Goal: Book appointment/travel/reservation

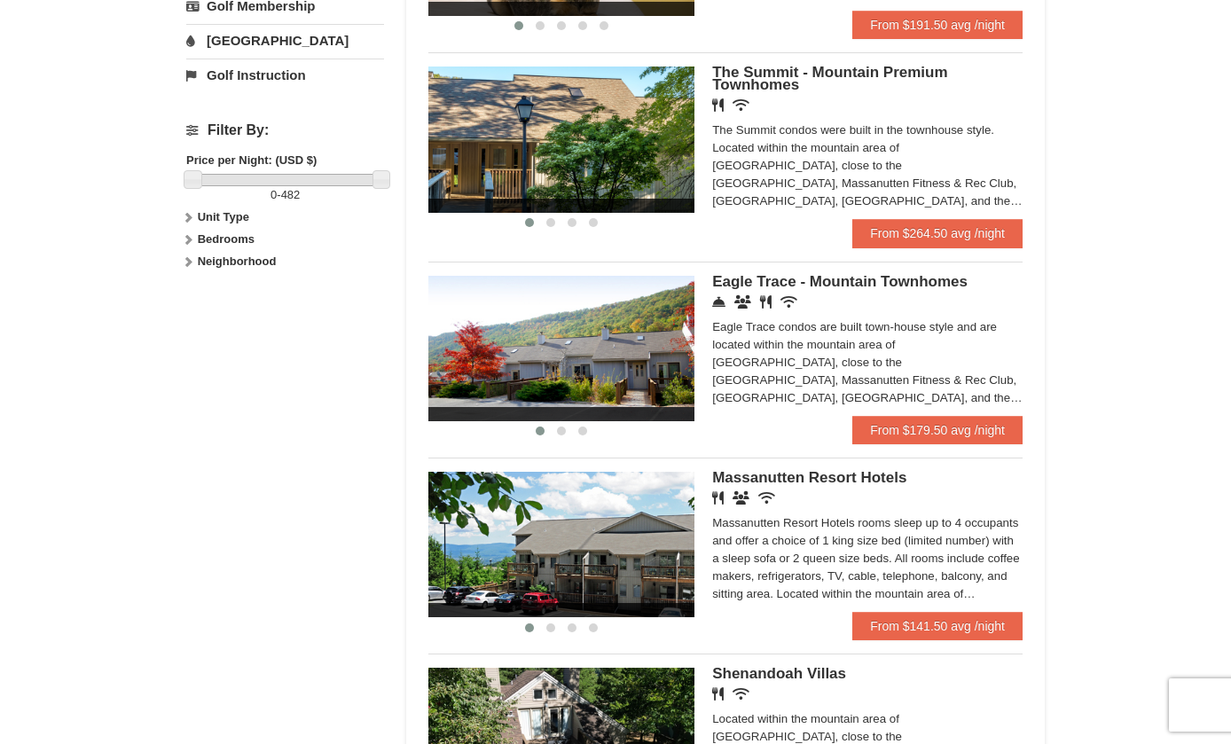
scroll to position [720, 0]
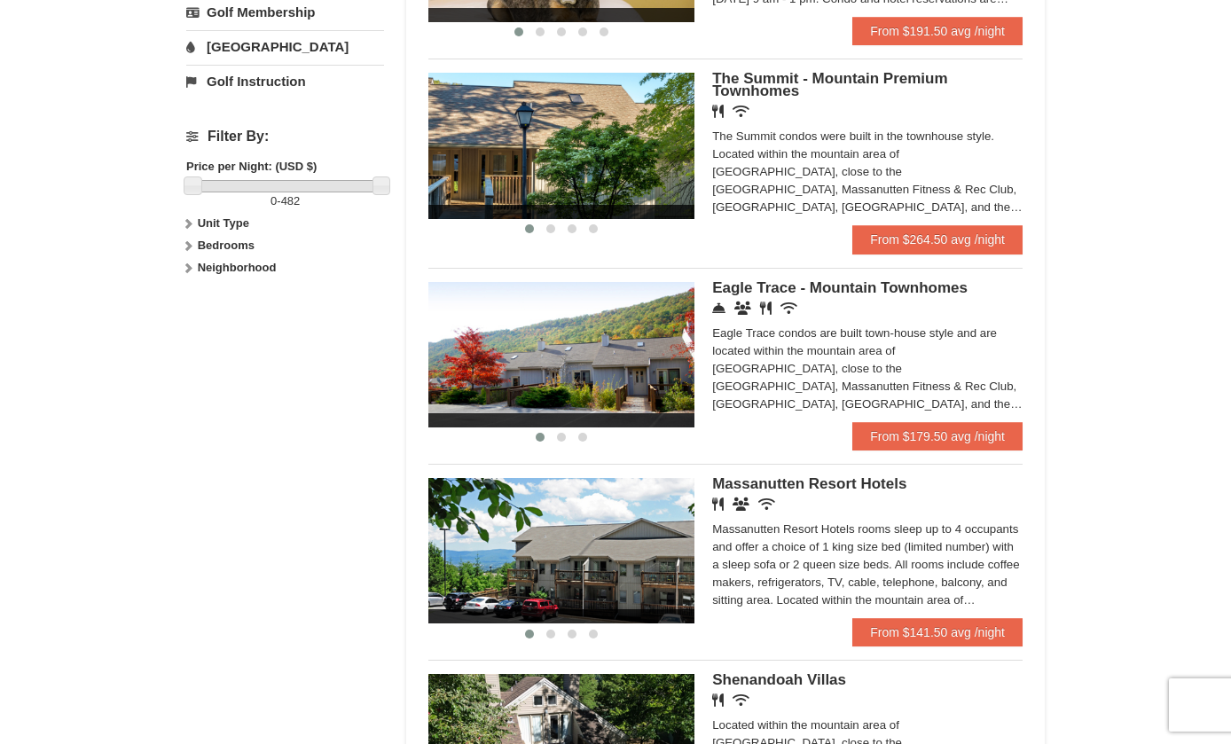
click at [586, 357] on img at bounding box center [561, 354] width 266 height 145
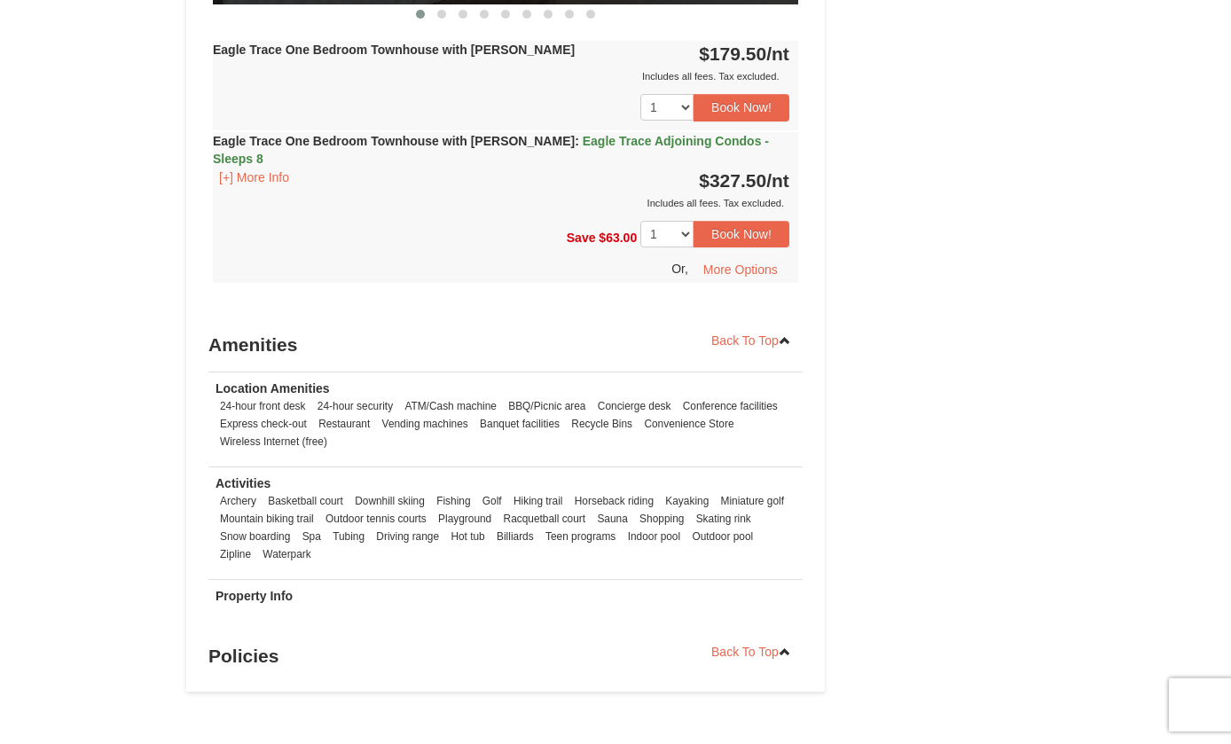
scroll to position [1807, 0]
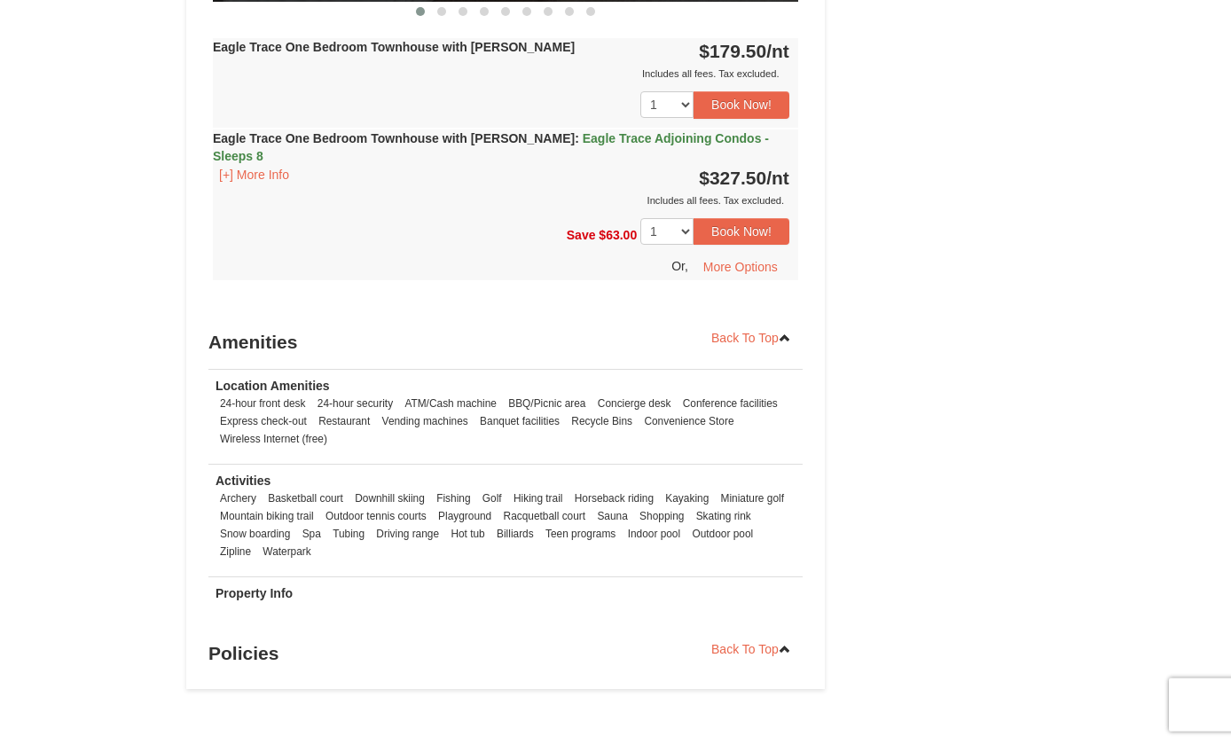
click at [221, 671] on h3 "Policies" at bounding box center [505, 653] width 594 height 35
click at [232, 671] on h3 "Policies" at bounding box center [505, 653] width 594 height 35
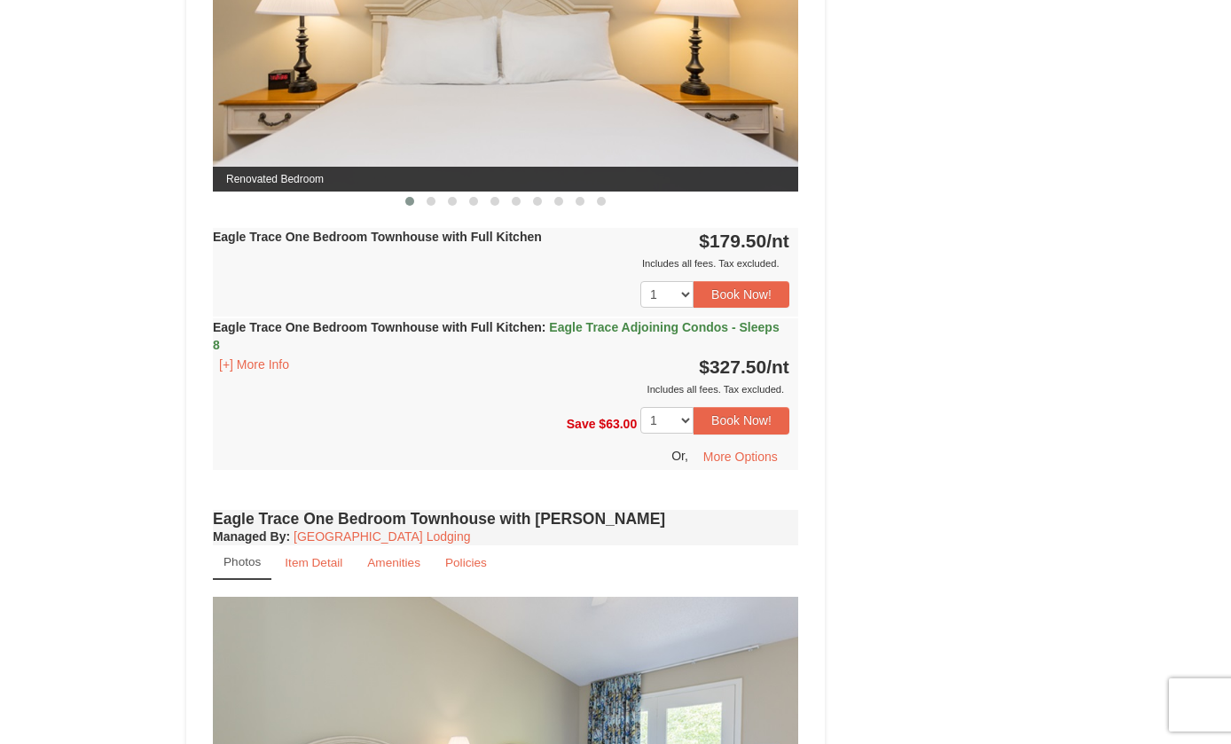
scroll to position [1063, 0]
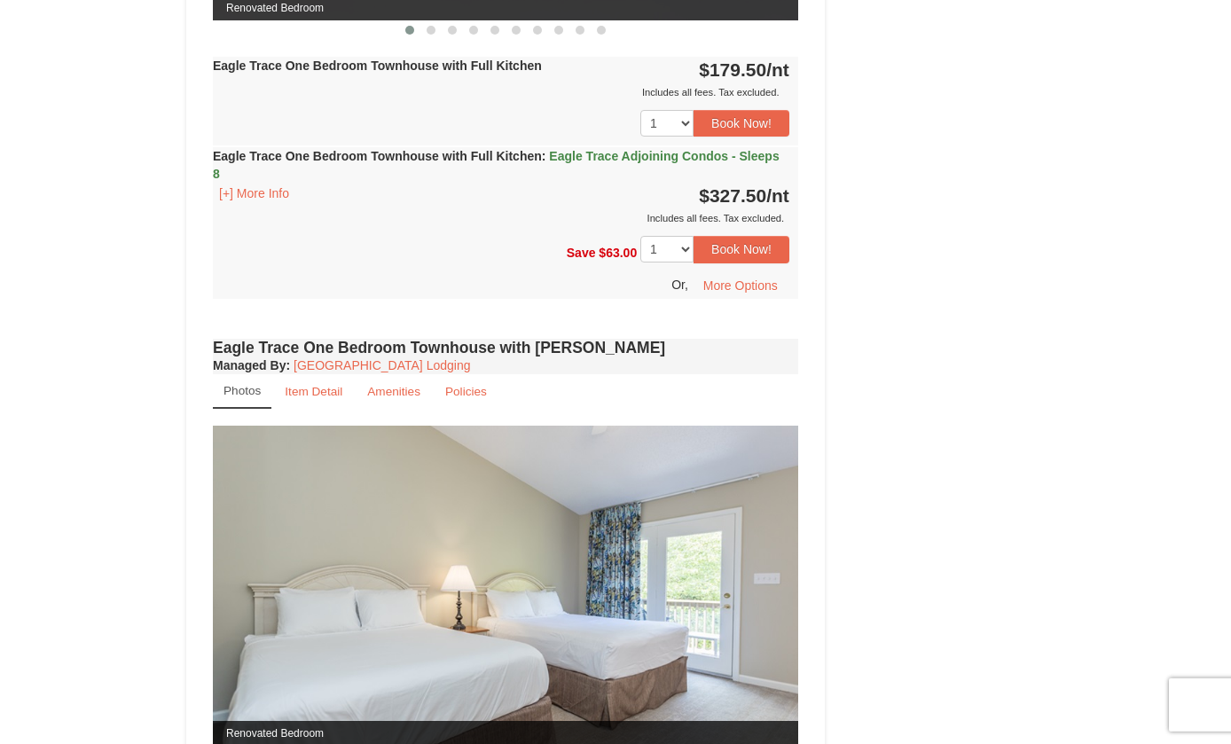
click at [470, 398] on small "Policies" at bounding box center [466, 391] width 42 height 13
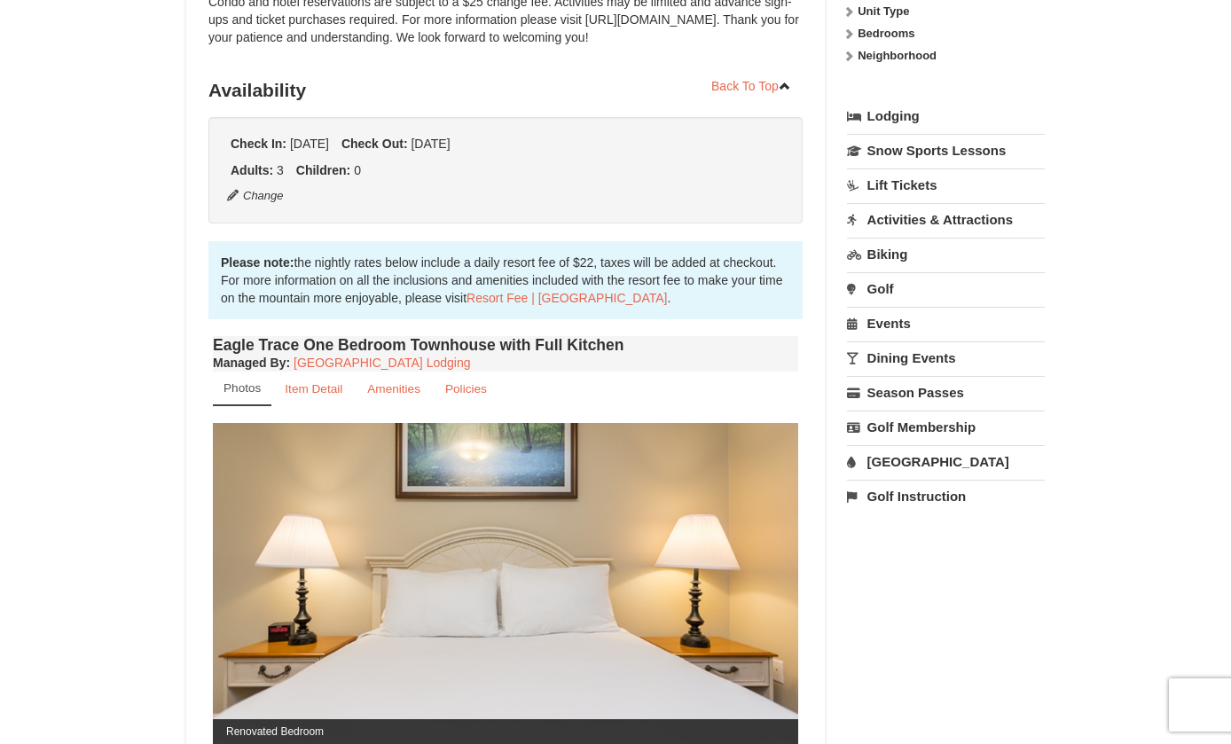
scroll to position [305, 0]
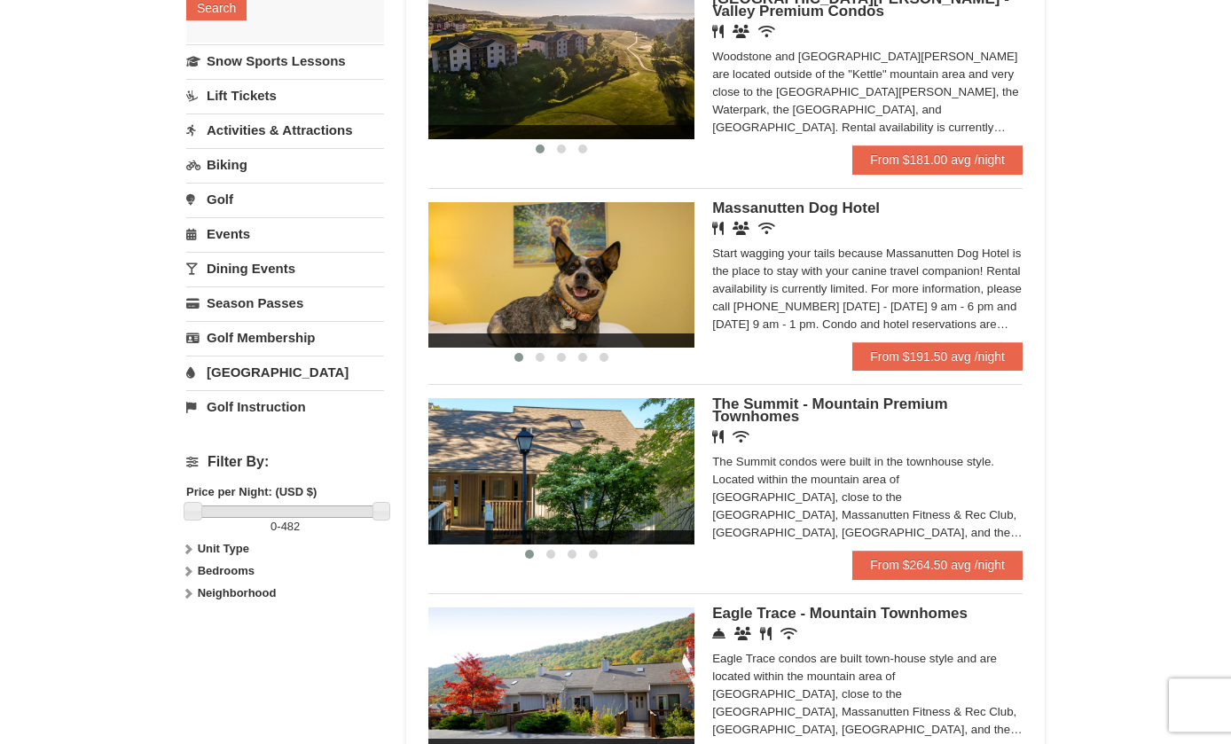
scroll to position [394, 0]
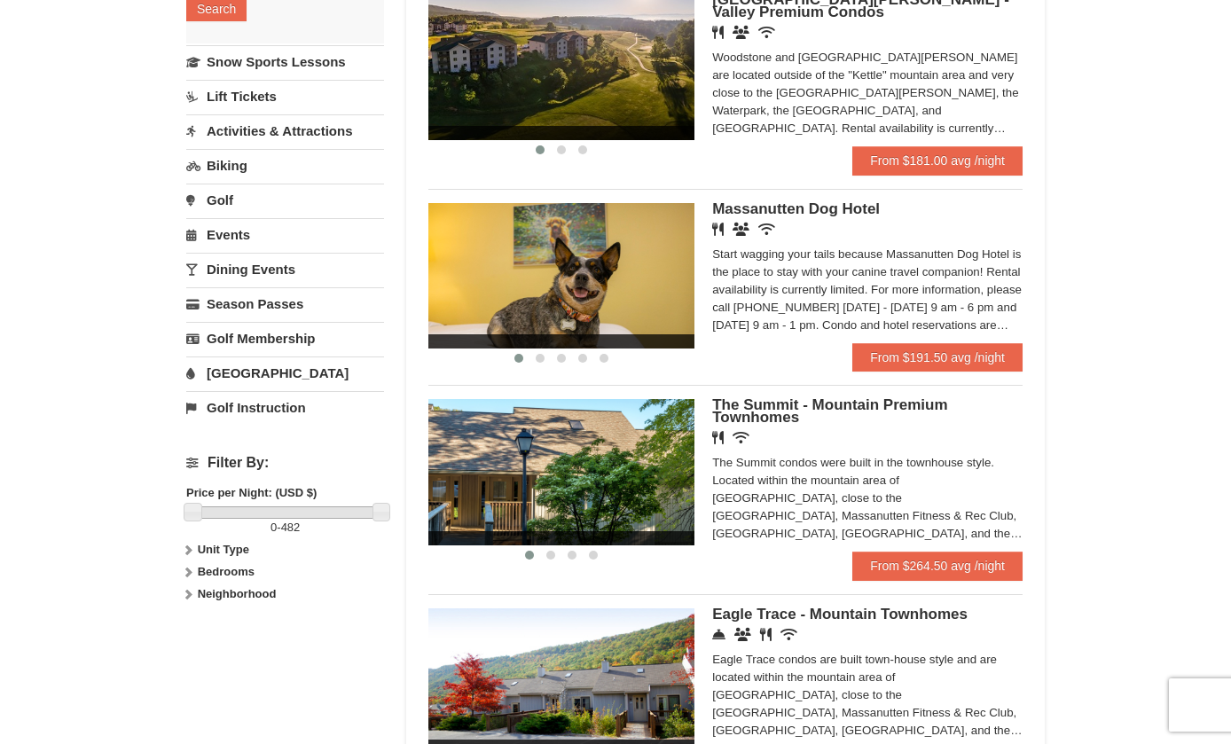
click at [208, 98] on link "Lift Tickets" at bounding box center [285, 96] width 198 height 33
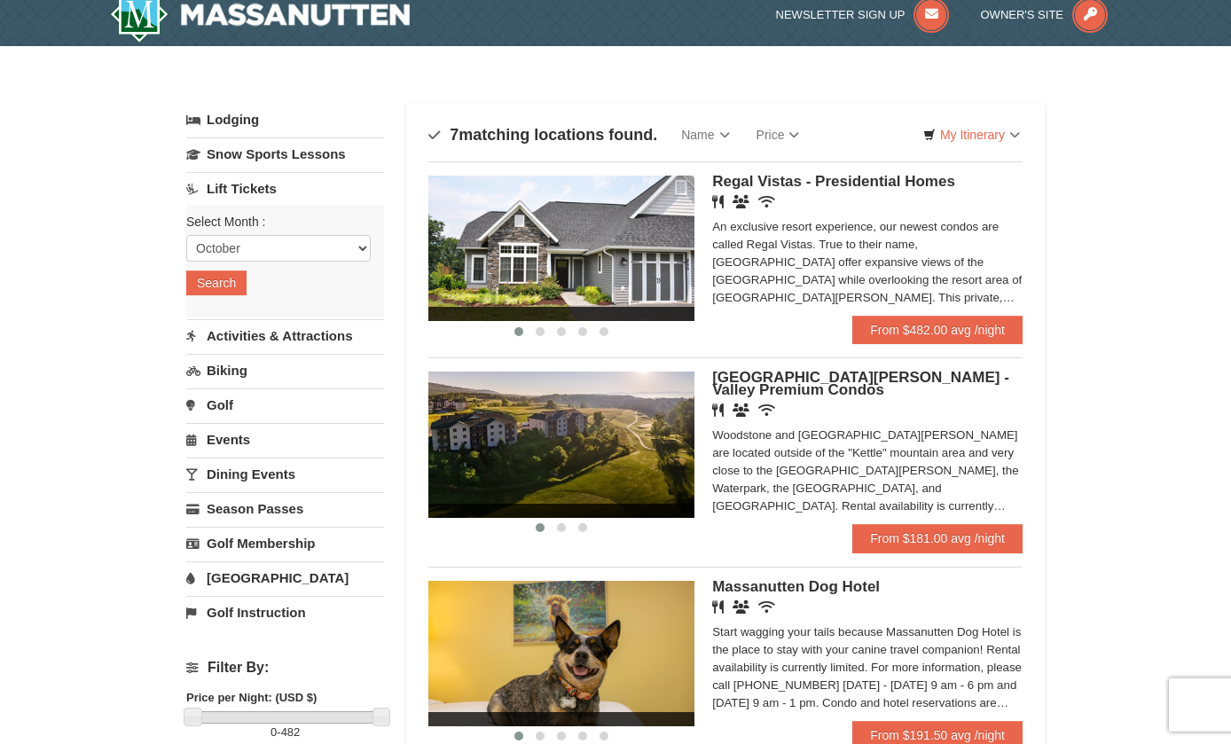
scroll to position [15, 0]
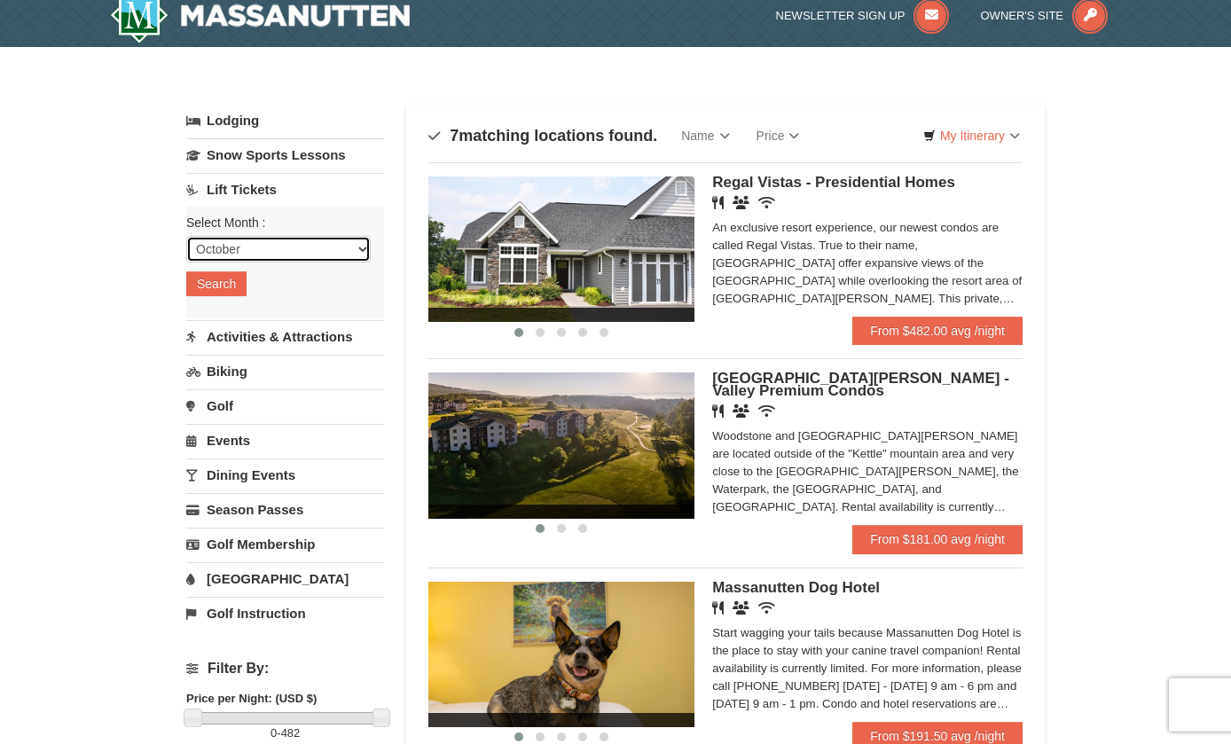
click at [210, 236] on select "October November December January February March April May June July August Sep…" at bounding box center [278, 249] width 184 height 27
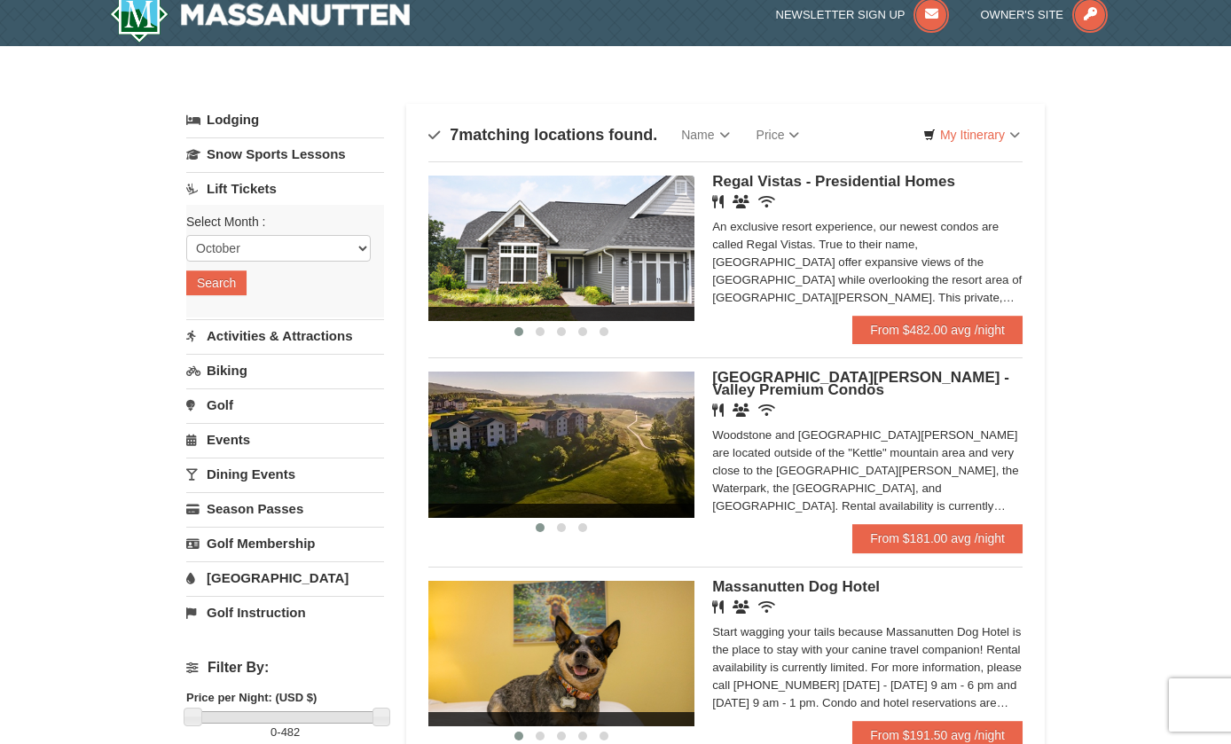
click at [214, 285] on button "Search" at bounding box center [216, 283] width 60 height 25
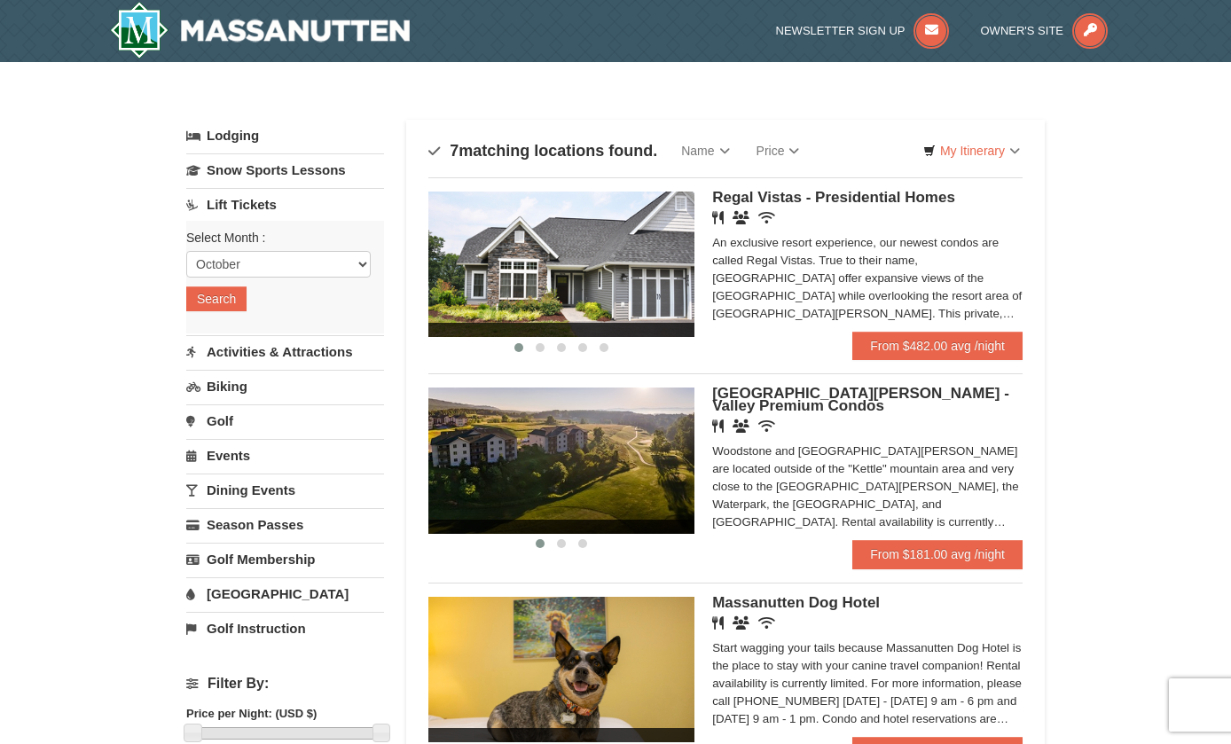
click at [186, 216] on link "Lift Tickets" at bounding box center [285, 204] width 198 height 33
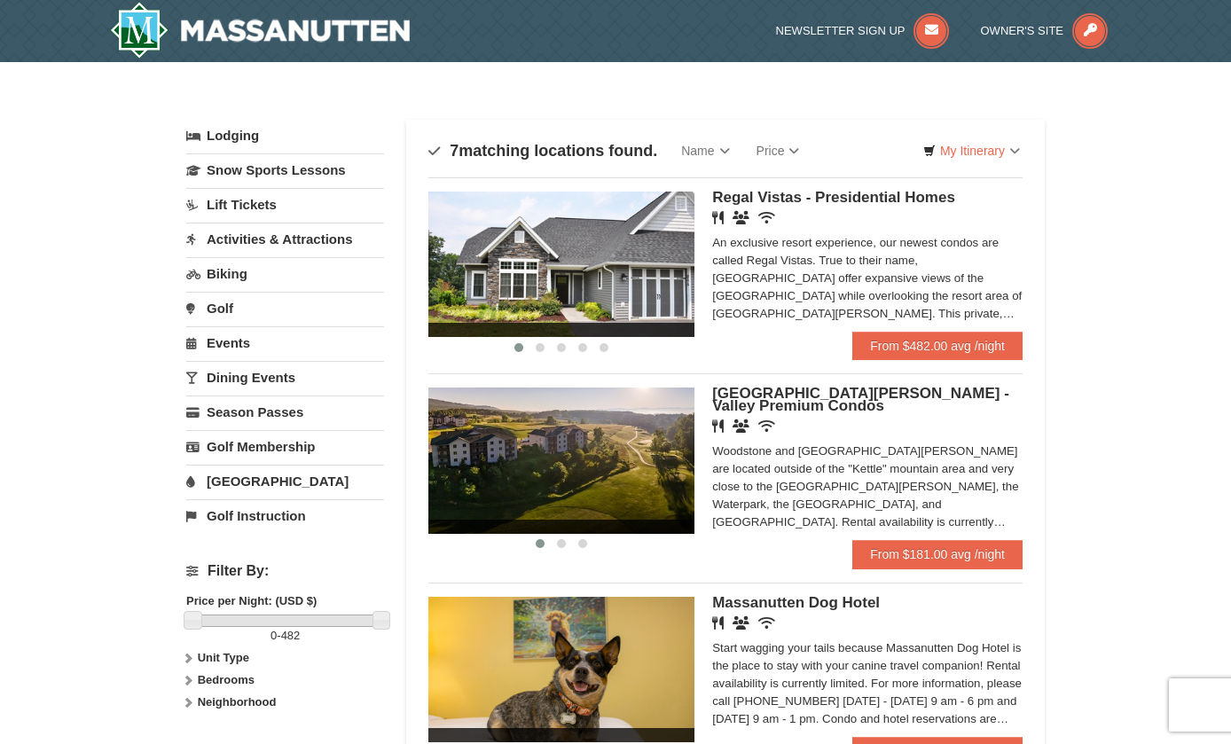
click at [196, 208] on link "Lift Tickets" at bounding box center [285, 204] width 198 height 33
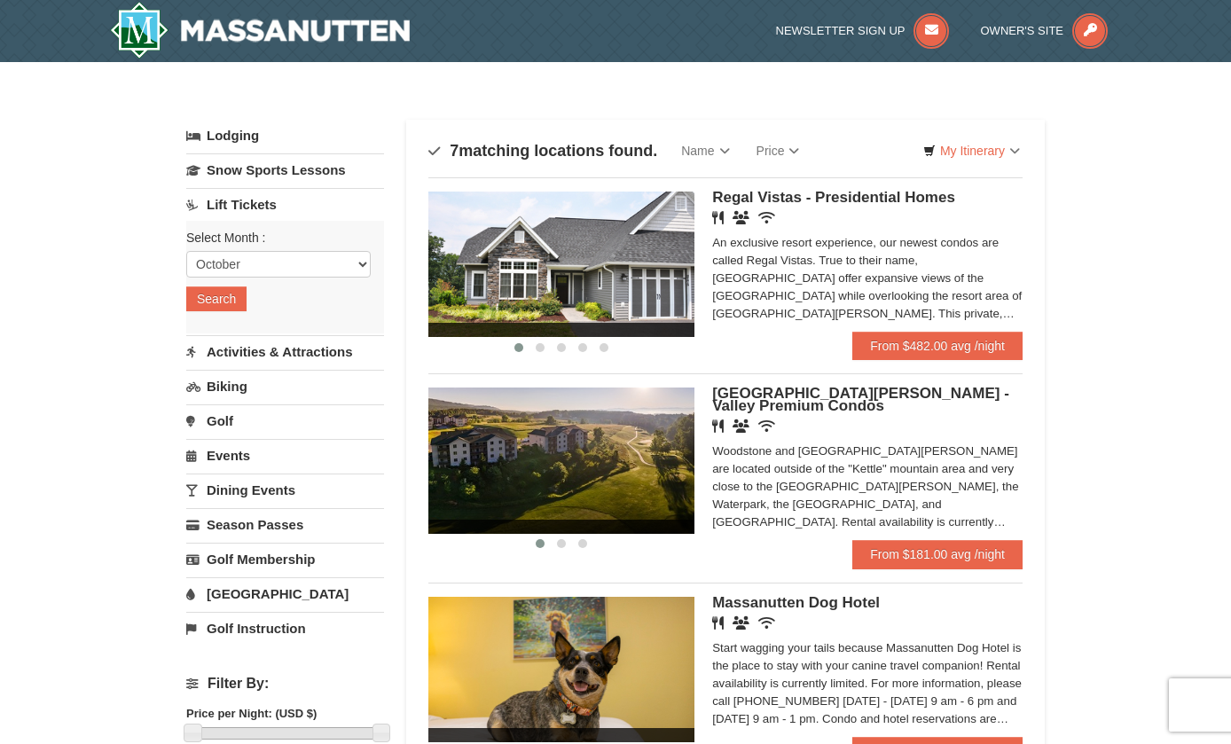
click at [216, 294] on button "Search" at bounding box center [216, 298] width 60 height 25
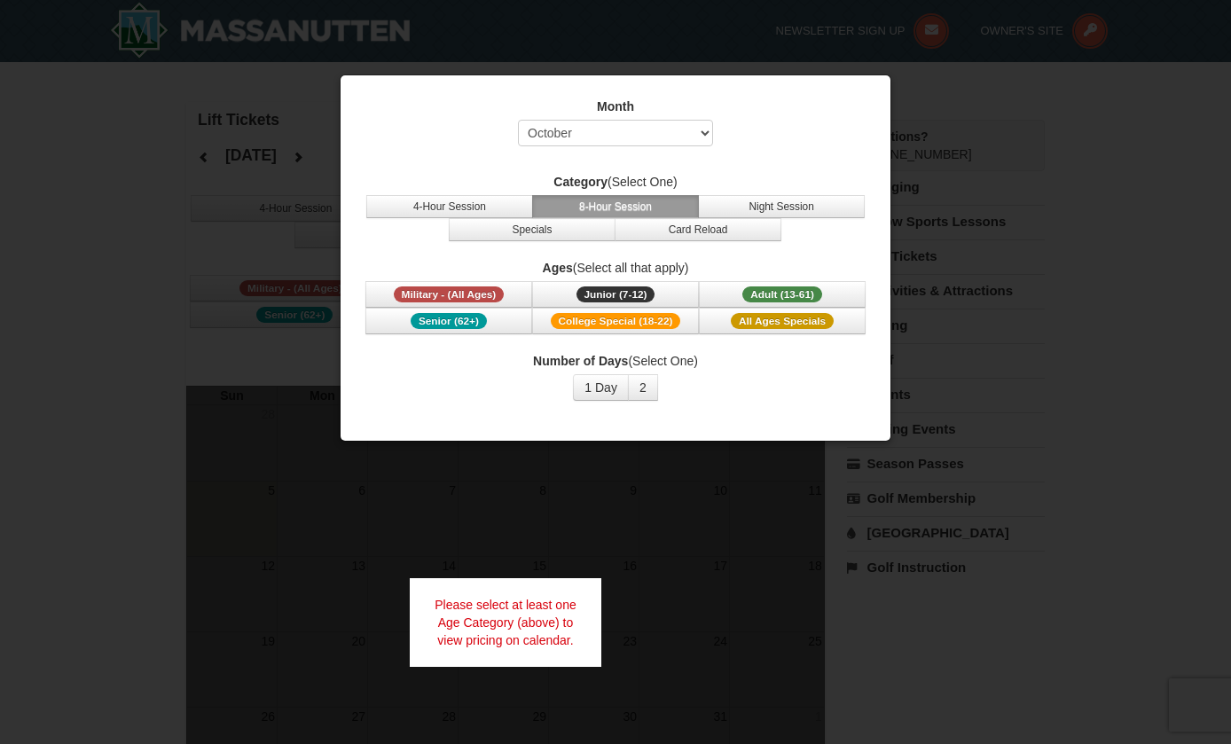
select select "10"
click at [403, 216] on button "4-Hour Session" at bounding box center [449, 206] width 167 height 23
click at [435, 322] on span "Senior (62+)" at bounding box center [449, 321] width 76 height 16
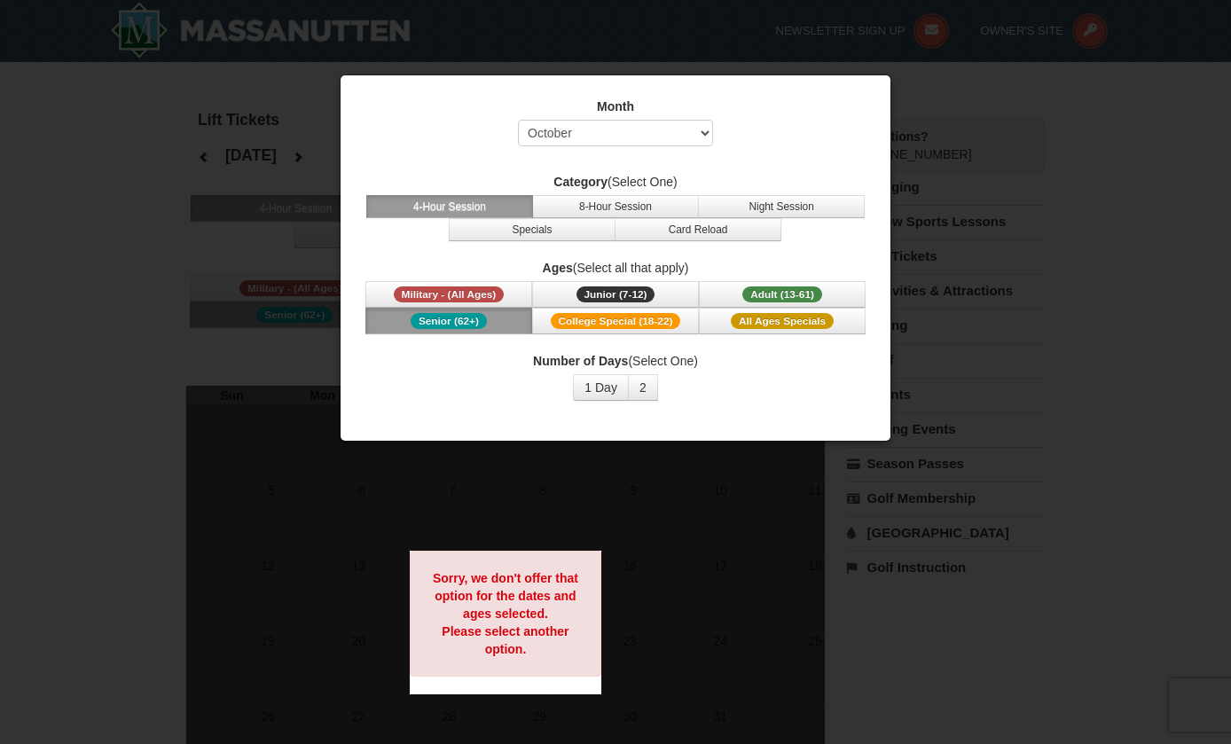
click at [734, 281] on button "Adult (13-61) (13 - 61)" at bounding box center [782, 294] width 167 height 27
click at [392, 200] on button "4-Hour Session" at bounding box center [449, 206] width 167 height 23
click at [51, 333] on div at bounding box center [615, 372] width 1231 height 744
click at [114, 342] on div at bounding box center [615, 372] width 1231 height 744
click at [501, 98] on label "Month" at bounding box center [616, 107] width 506 height 18
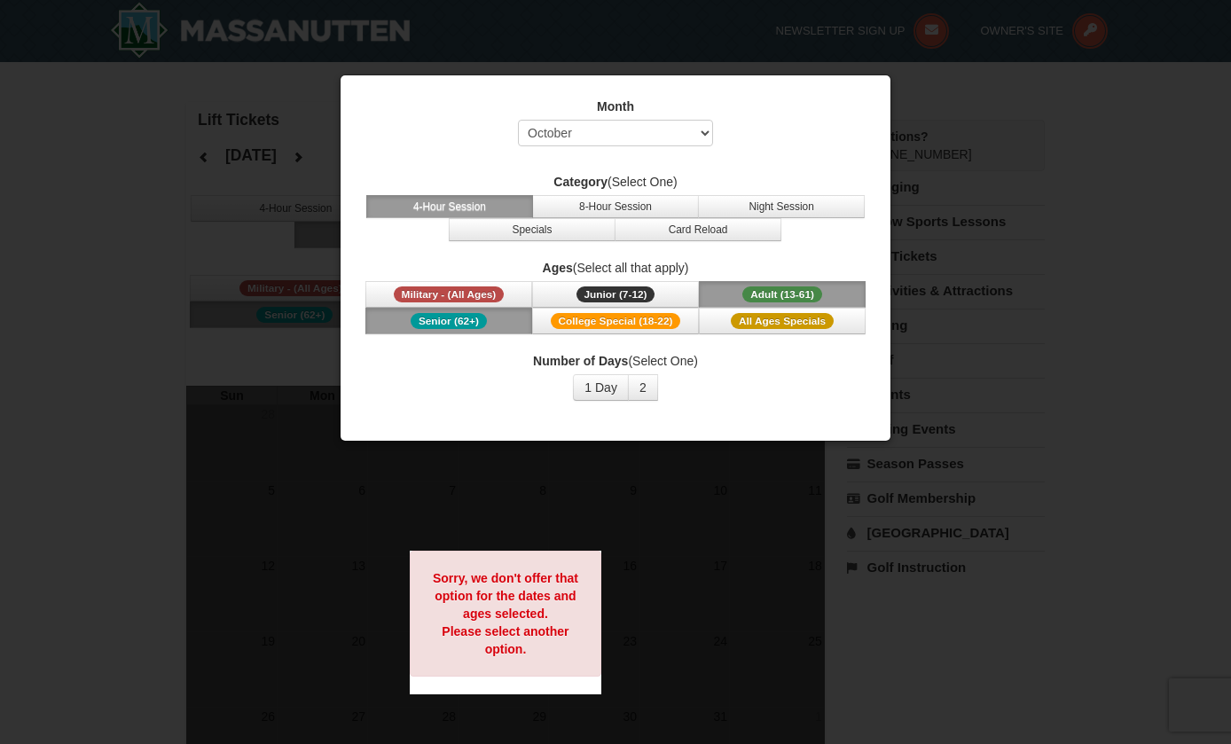
click at [685, 105] on label "Month" at bounding box center [616, 107] width 506 height 18
click at [227, 229] on div at bounding box center [615, 372] width 1231 height 744
select select "10"
click at [581, 382] on button "1 Day" at bounding box center [601, 387] width 56 height 27
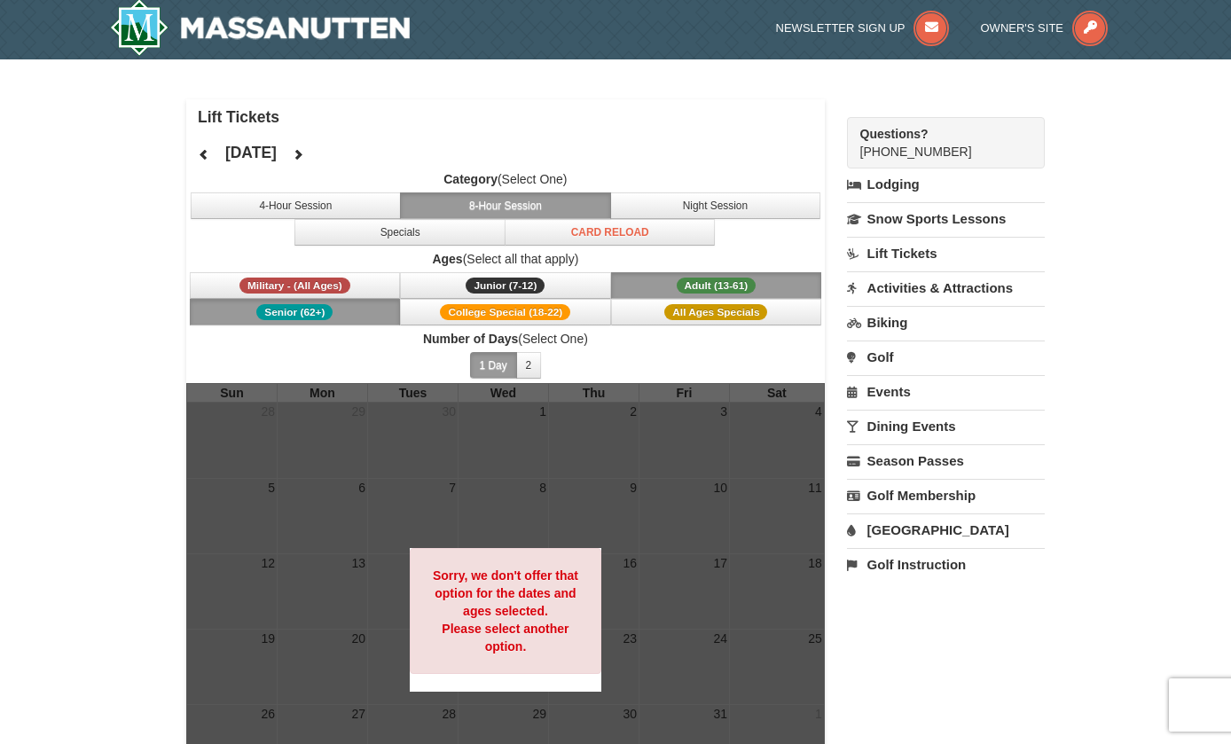
scroll to position [26, 0]
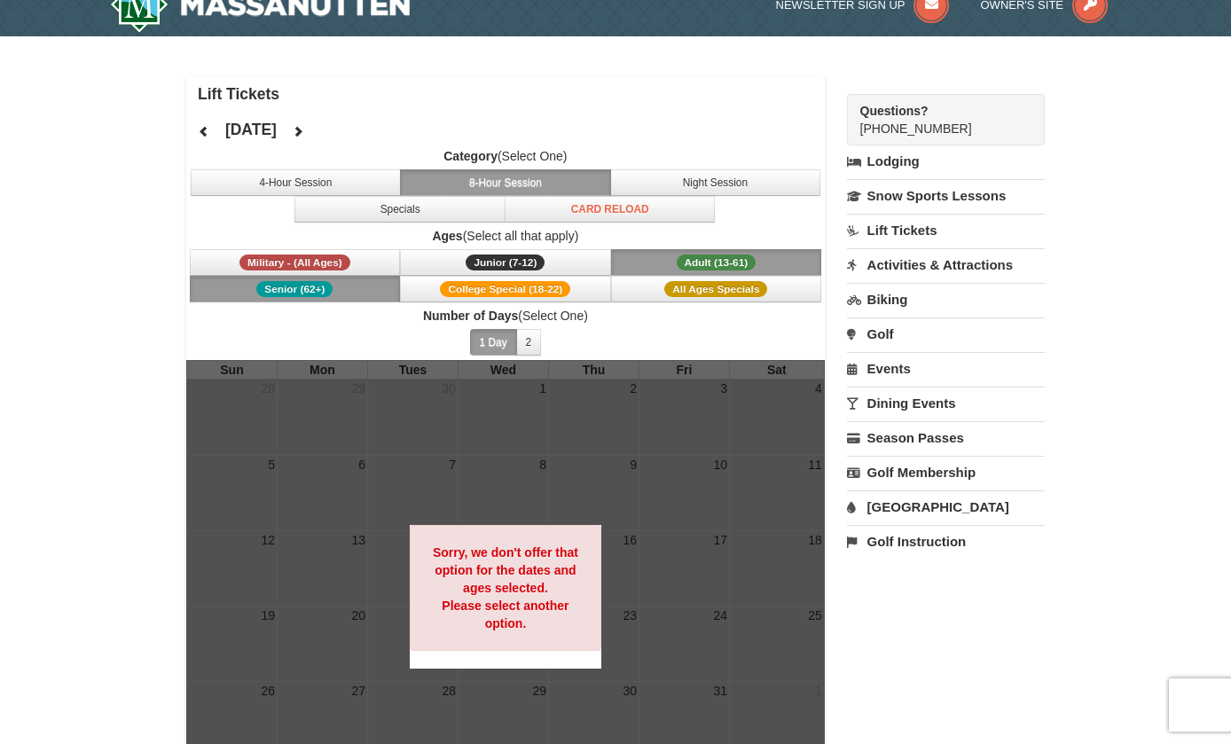
click at [297, 192] on button "4-Hour Session" at bounding box center [296, 182] width 211 height 27
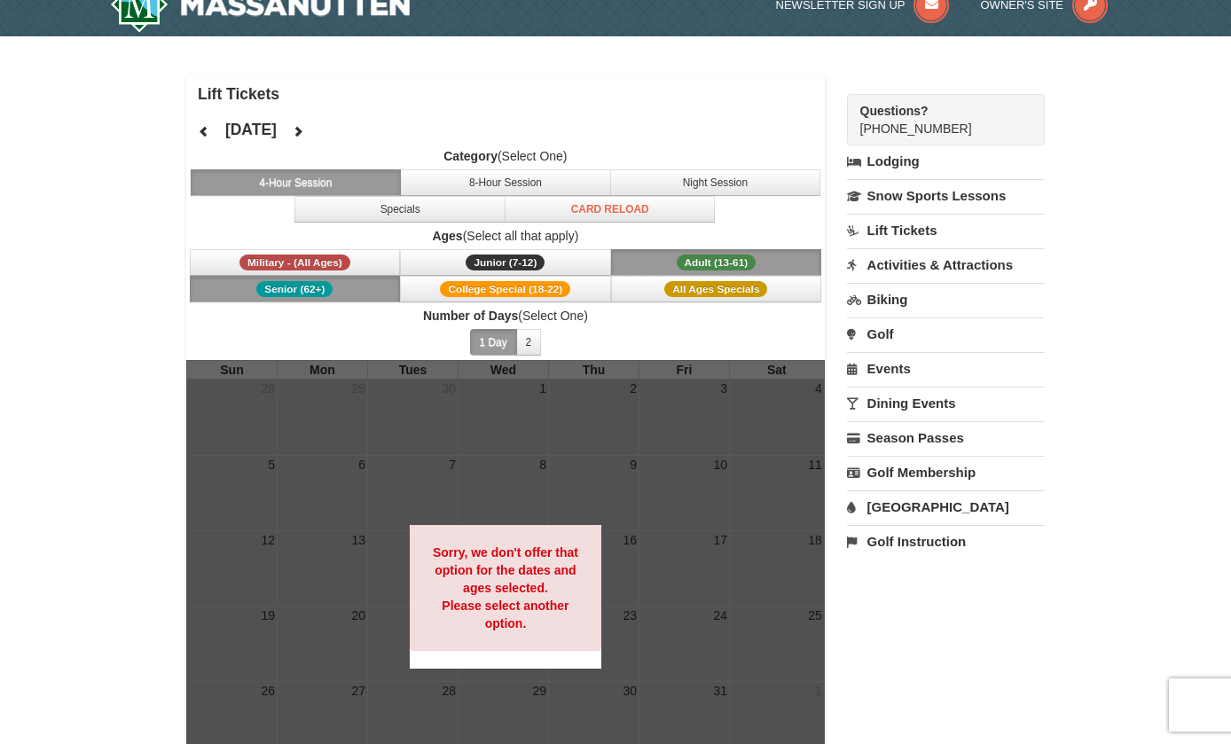
scroll to position [0, 0]
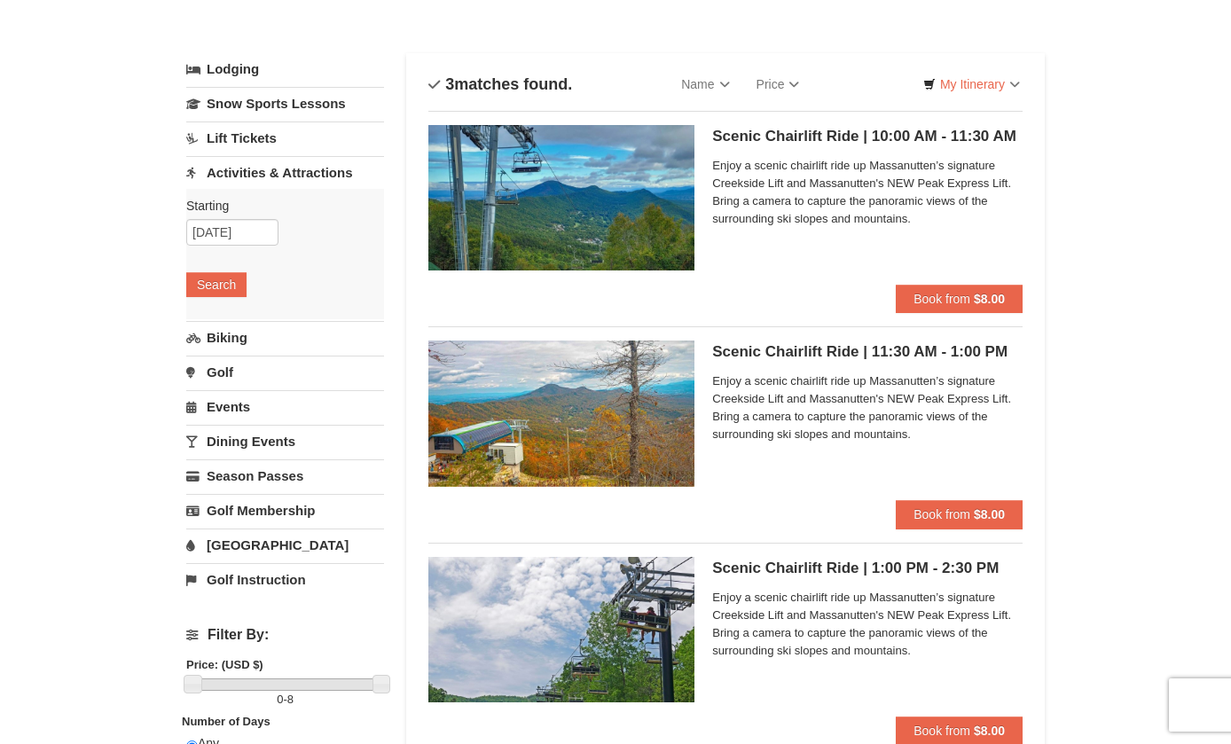
scroll to position [62, 0]
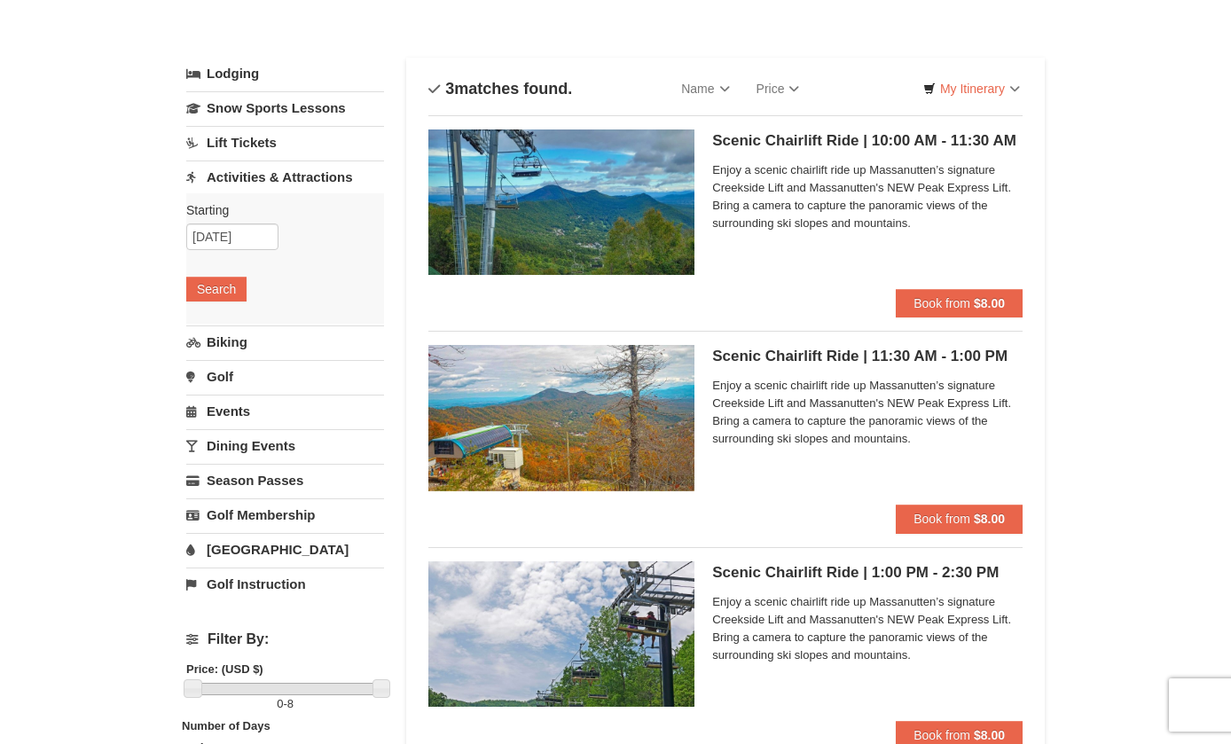
click at [914, 515] on span "Book from" at bounding box center [942, 519] width 57 height 14
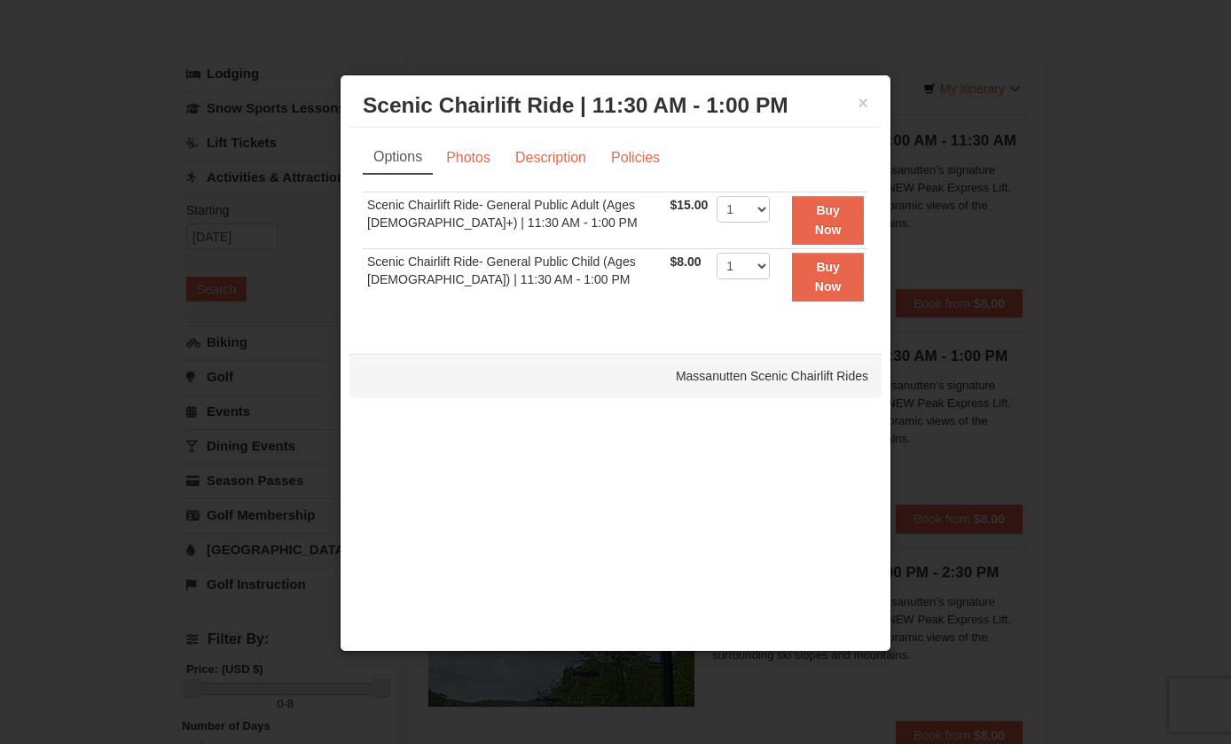
click at [459, 165] on link "Photos" at bounding box center [468, 158] width 67 height 34
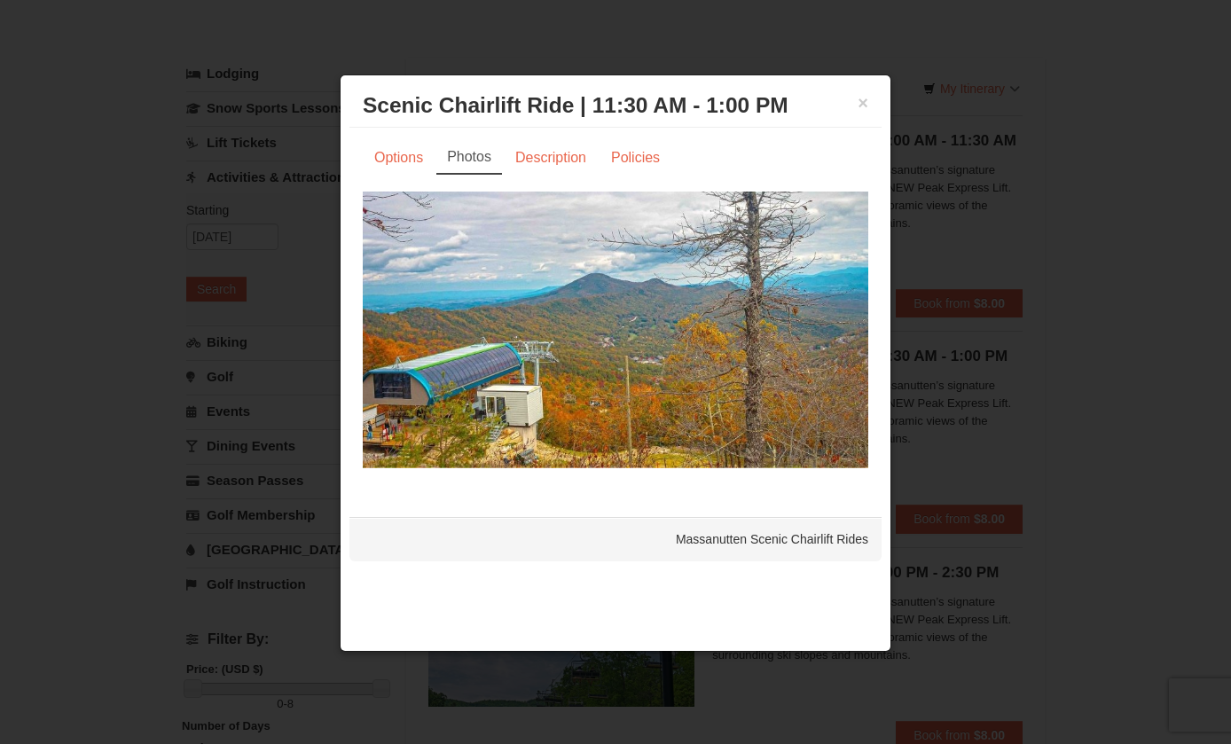
click at [534, 171] on link "Description" at bounding box center [551, 158] width 94 height 34
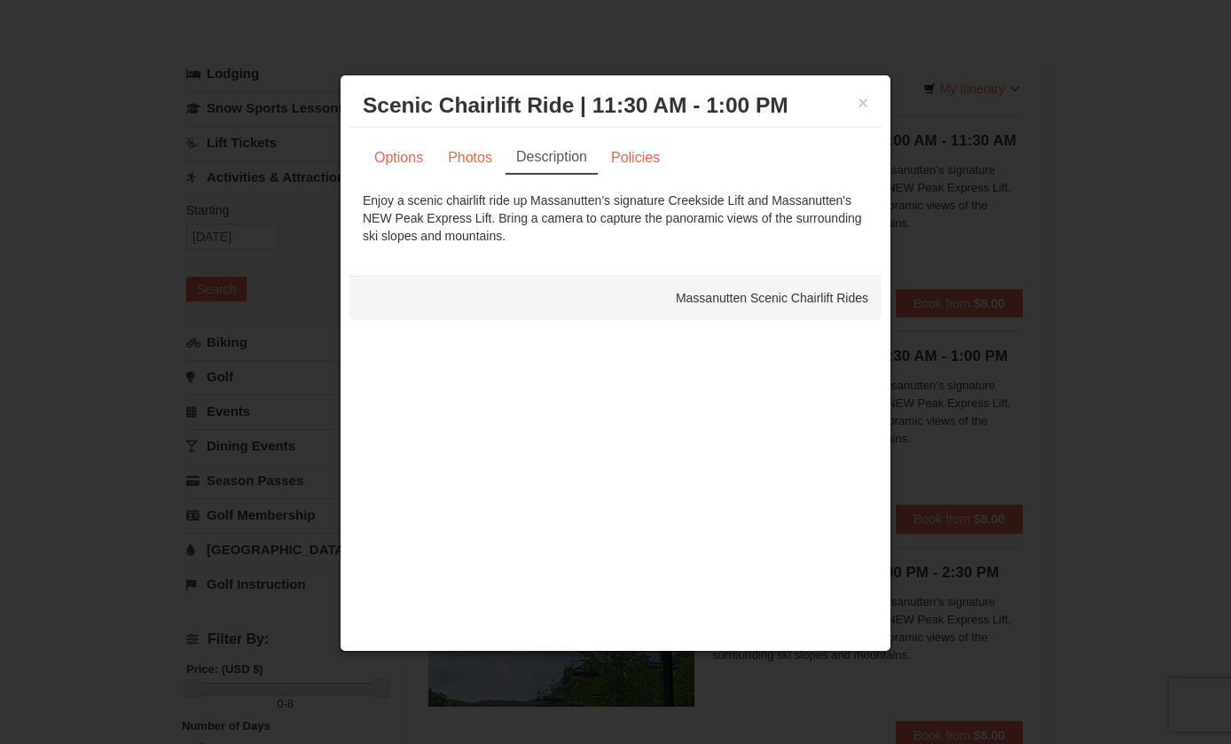
click at [627, 155] on link "Policies" at bounding box center [636, 158] width 72 height 34
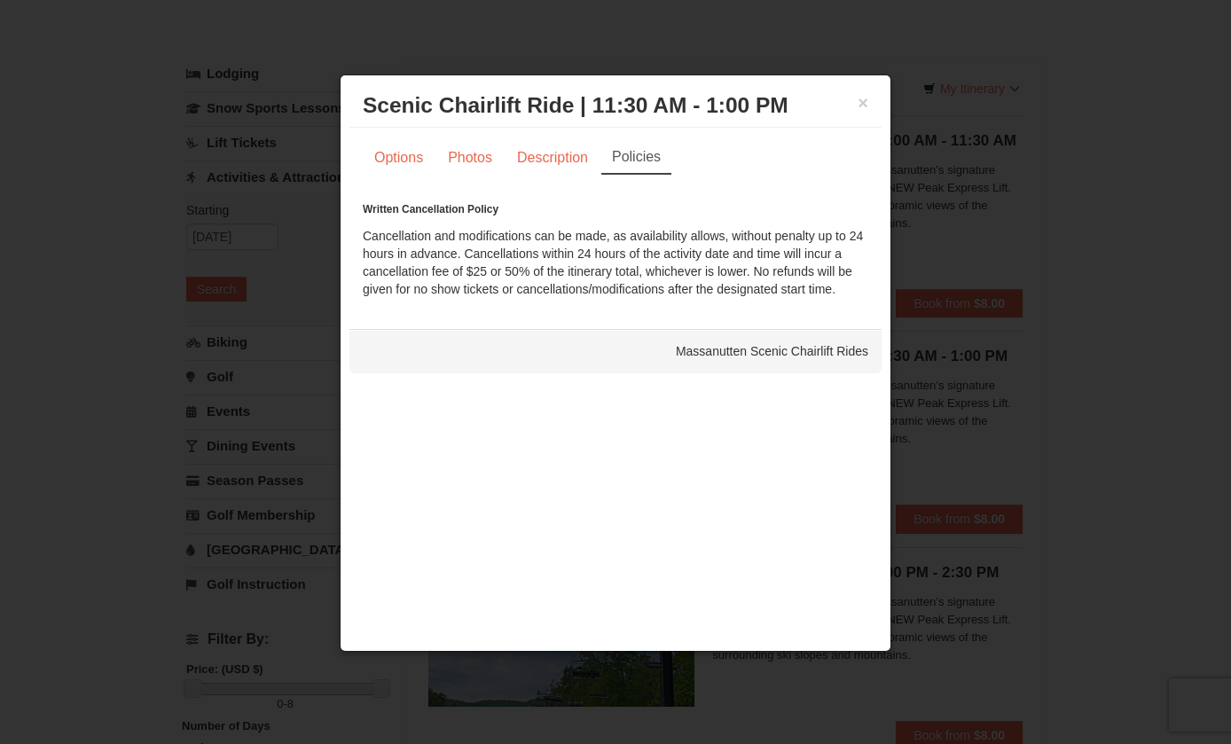
click at [371, 154] on link "Options" at bounding box center [399, 158] width 72 height 34
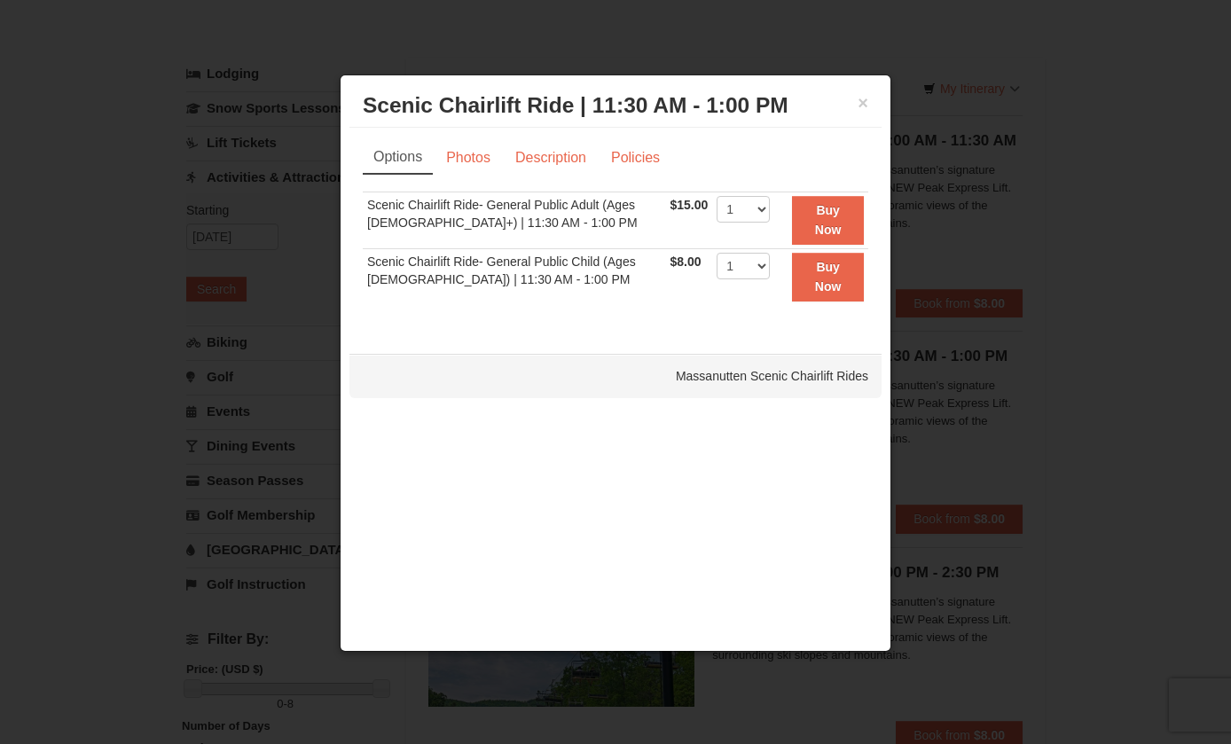
click at [78, 291] on div at bounding box center [615, 372] width 1231 height 744
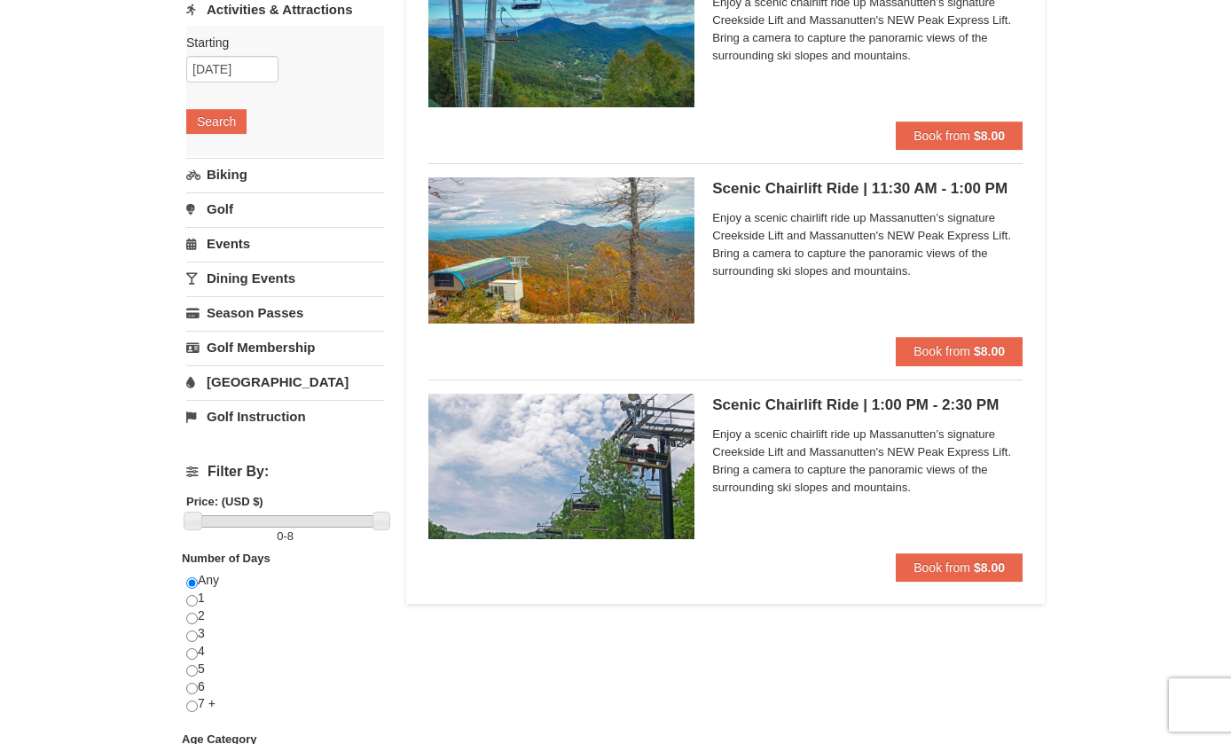
scroll to position [227, 0]
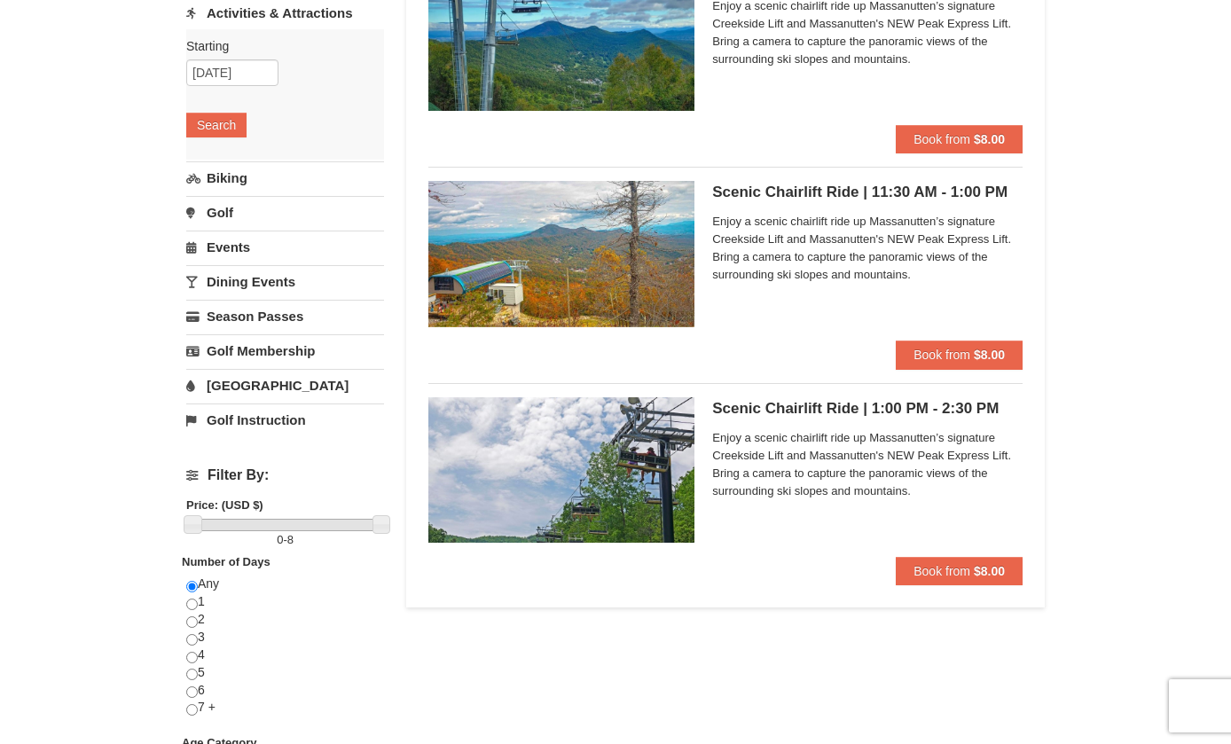
click at [534, 443] on img at bounding box center [561, 468] width 266 height 145
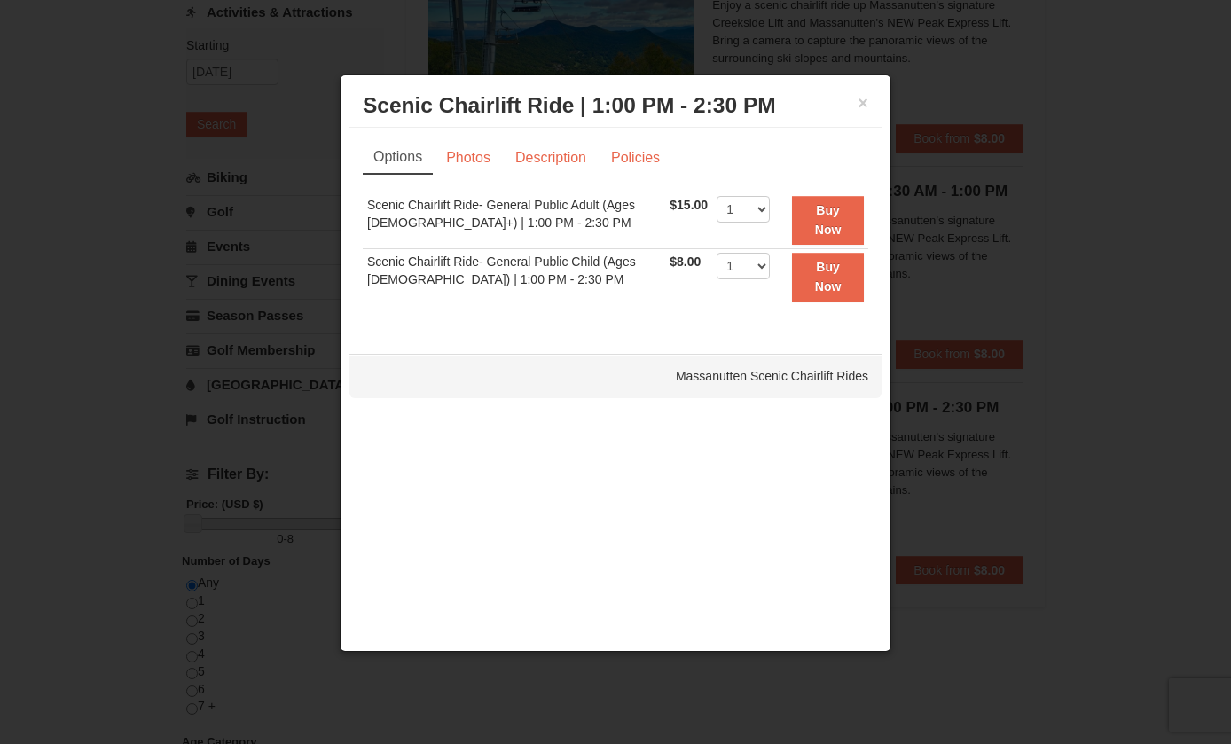
click at [460, 148] on link "Photos" at bounding box center [468, 158] width 67 height 34
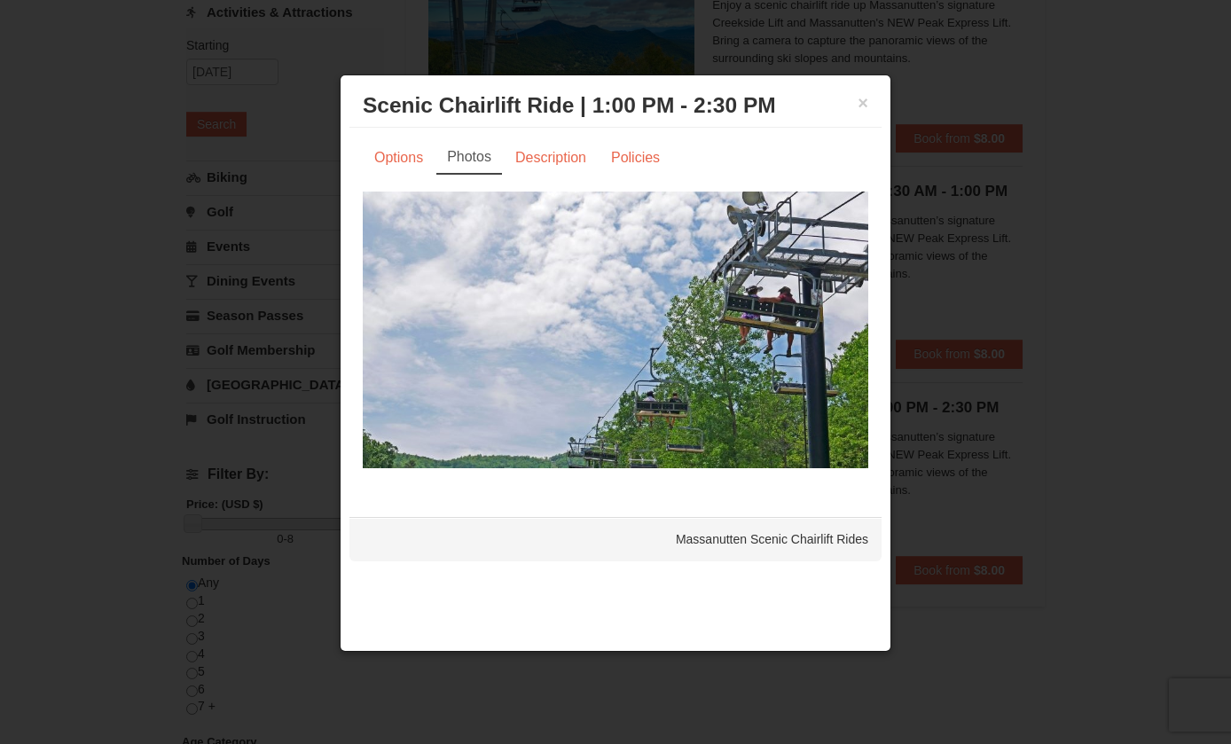
click at [536, 161] on link "Description" at bounding box center [551, 158] width 94 height 34
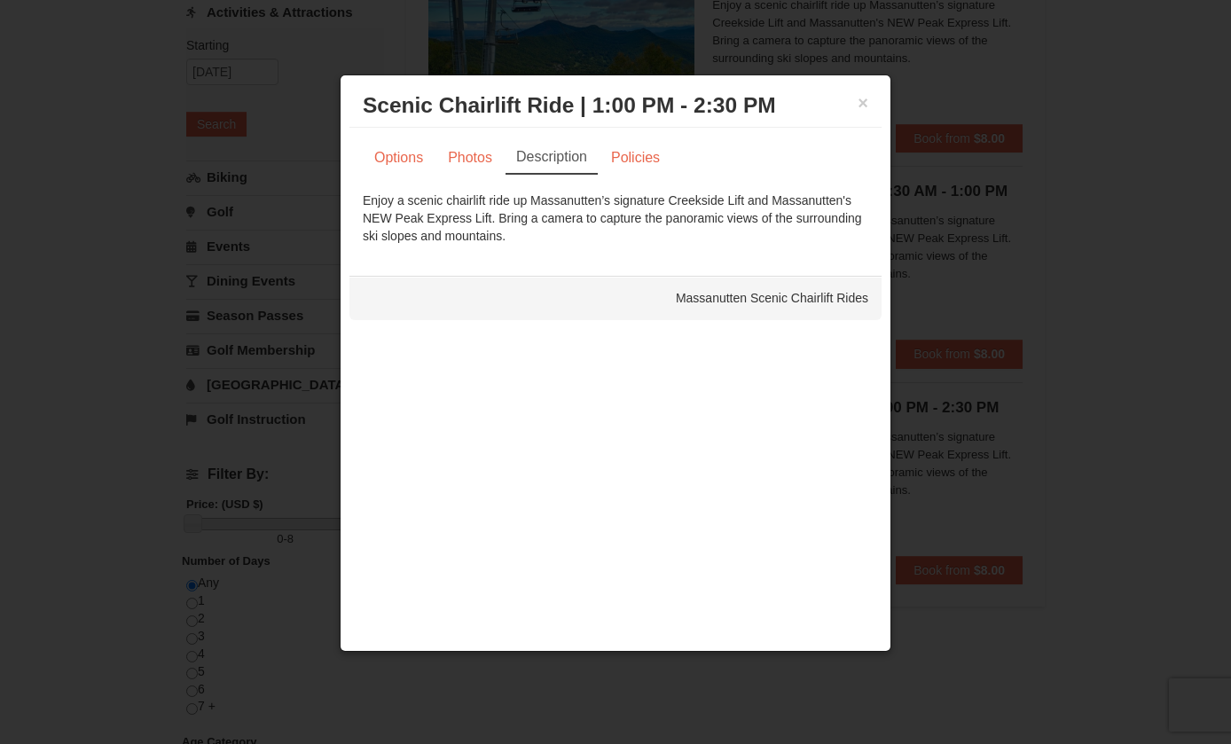
click at [628, 158] on link "Policies" at bounding box center [636, 158] width 72 height 34
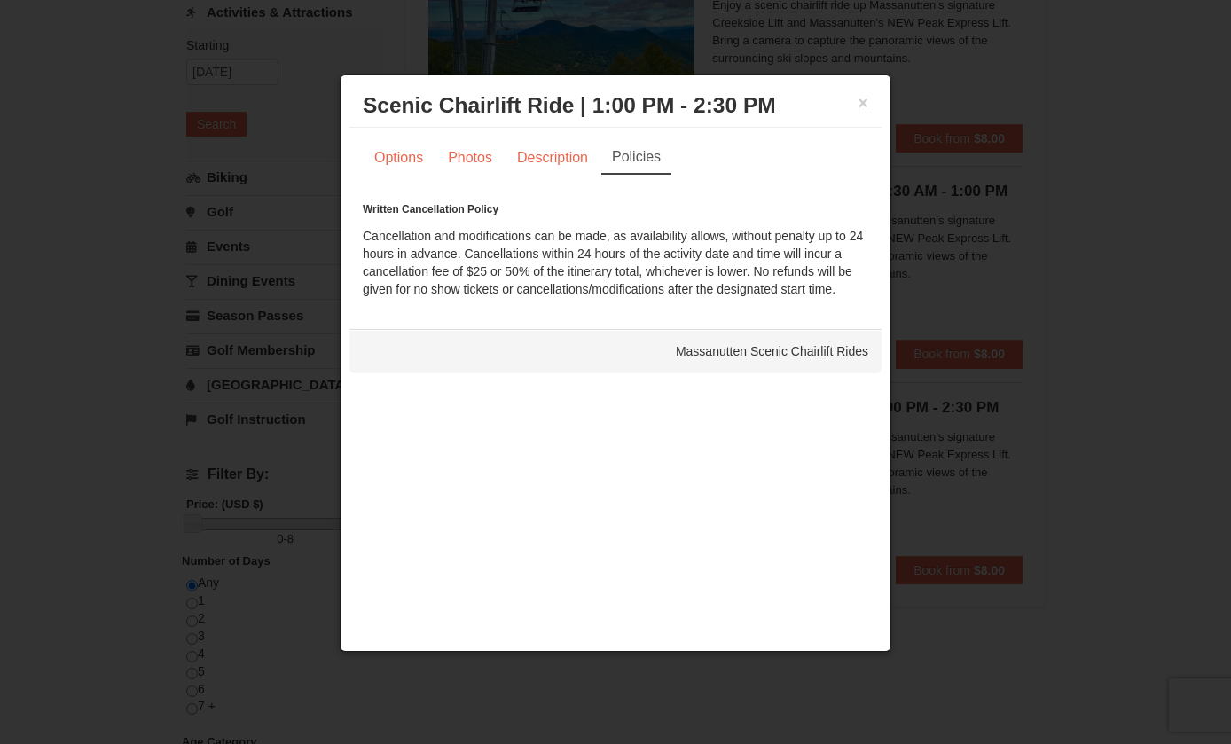
click at [388, 167] on link "Options" at bounding box center [399, 158] width 72 height 34
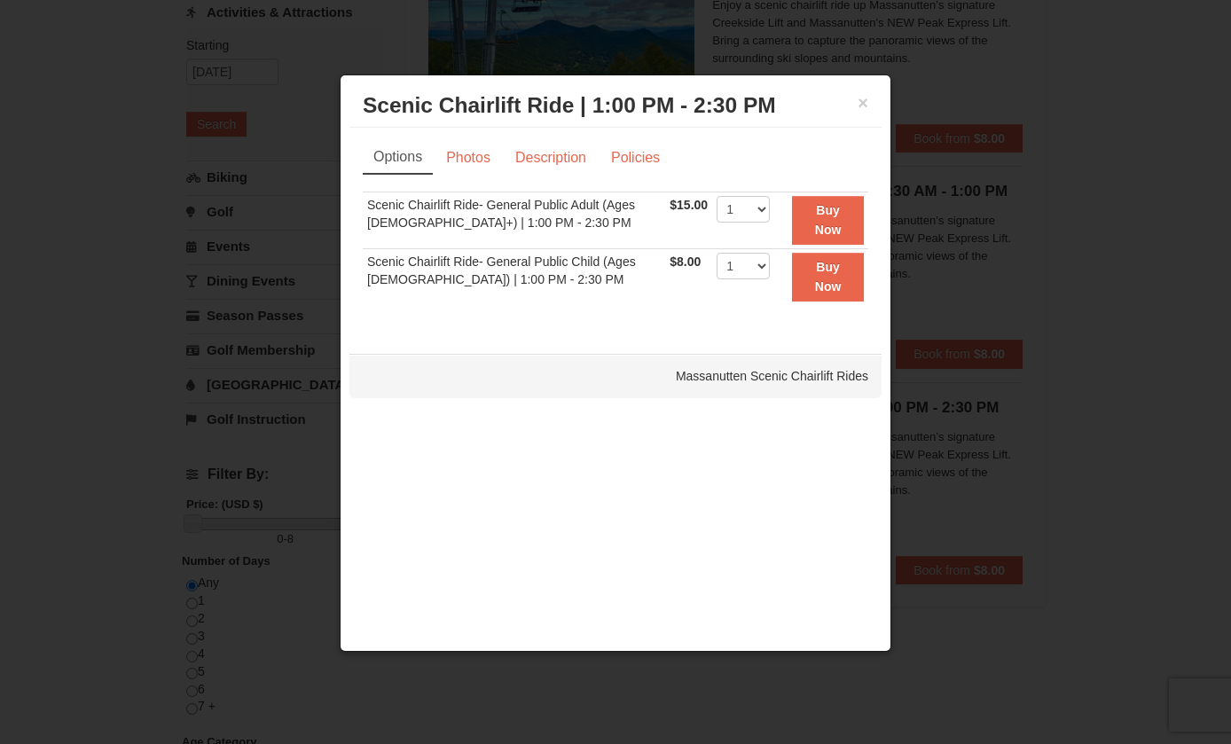
click at [52, 523] on div at bounding box center [615, 372] width 1231 height 744
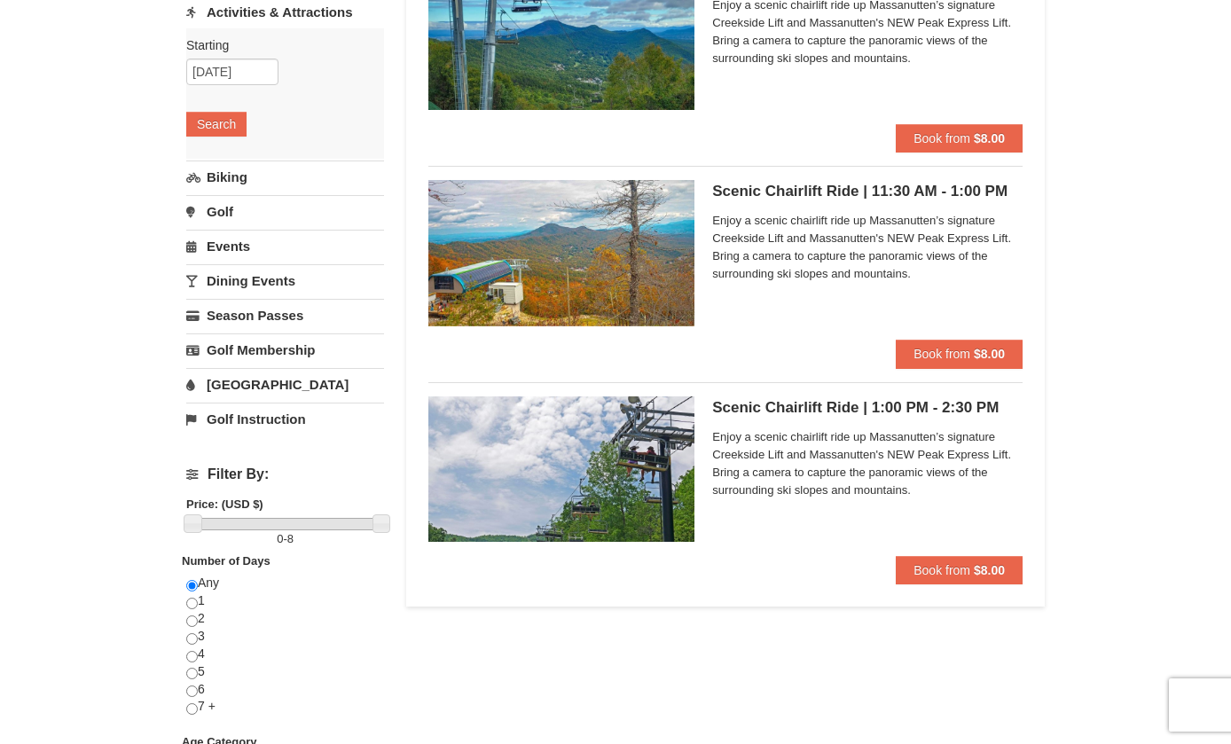
click at [109, 526] on div at bounding box center [615, 372] width 1231 height 744
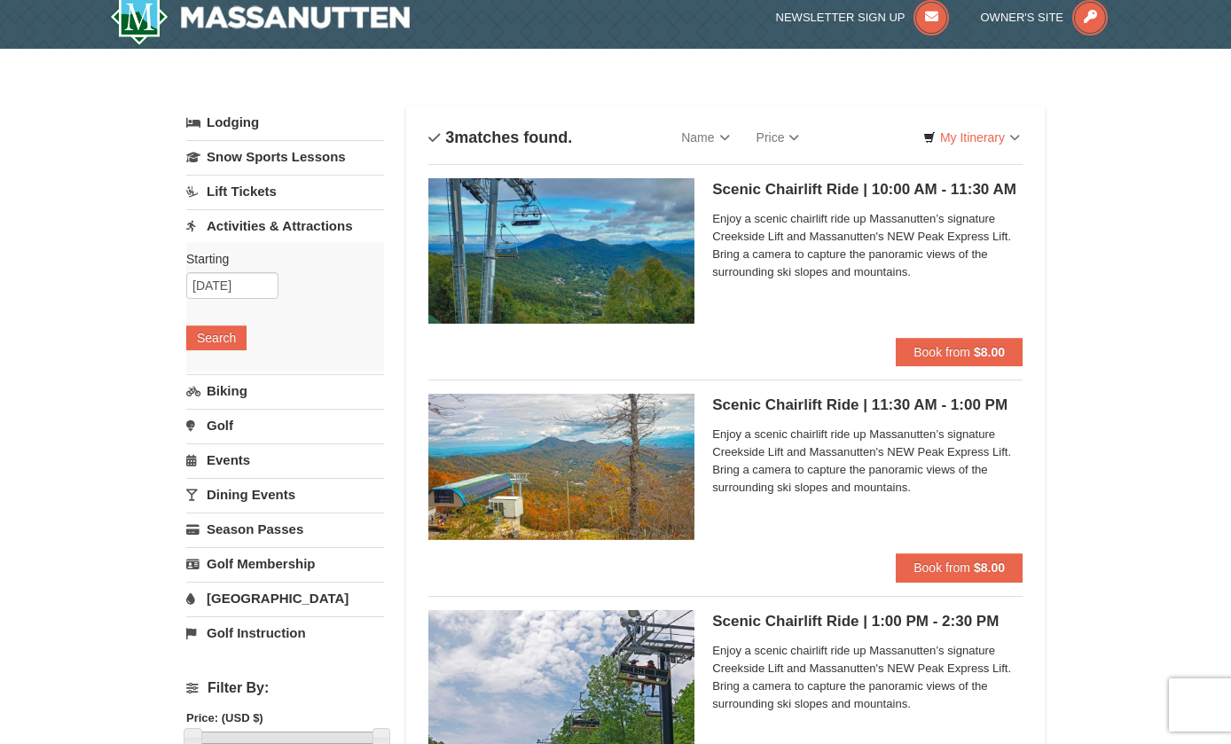
scroll to position [0, 0]
